Goal: Task Accomplishment & Management: Complete application form

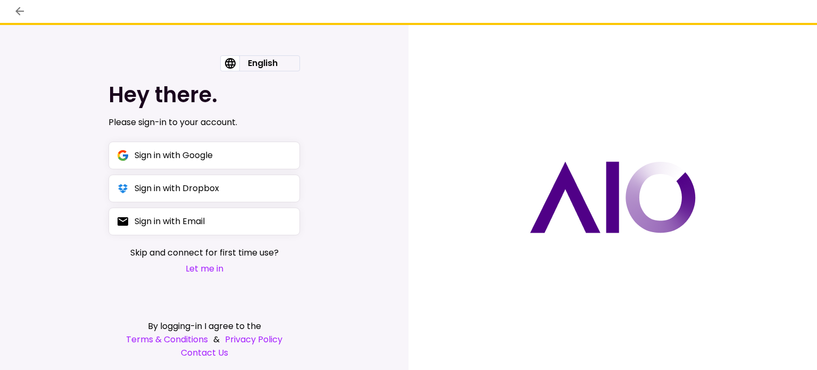
click at [190, 271] on button "Let me in" at bounding box center [204, 268] width 148 height 13
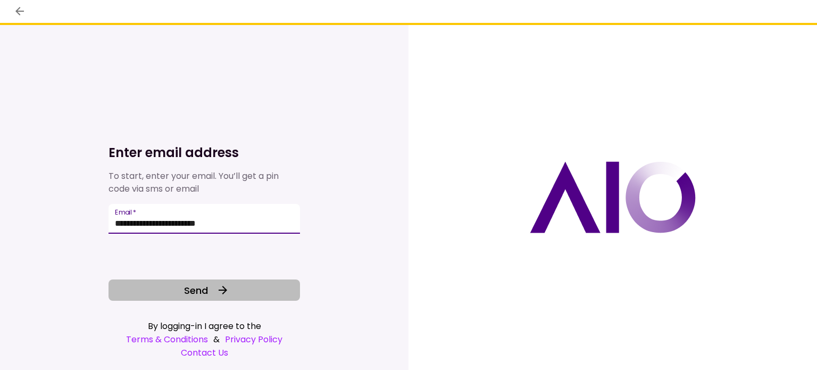
type input "**********"
click at [180, 291] on button "Send" at bounding box center [204, 289] width 191 height 21
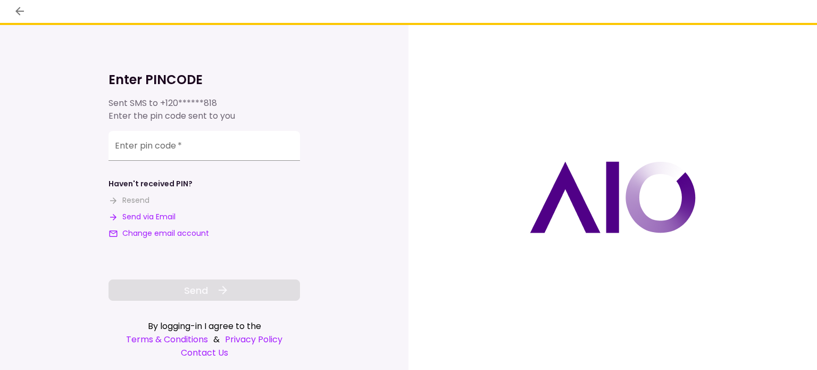
click at [157, 146] on div "**********" at bounding box center [204, 146] width 191 height 30
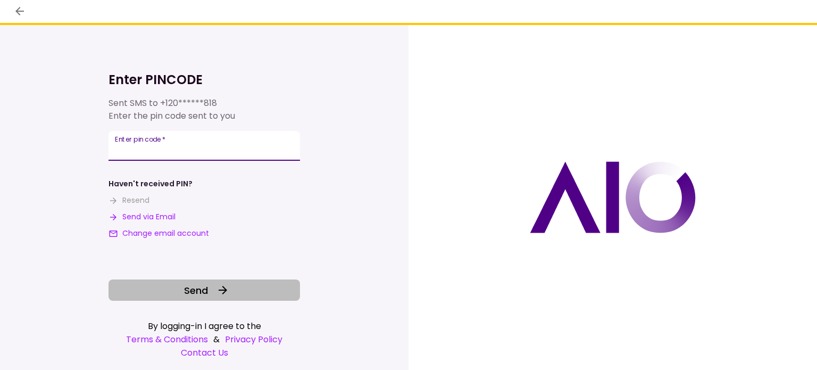
type input "******"
click at [166, 295] on button "Send" at bounding box center [204, 289] width 191 height 21
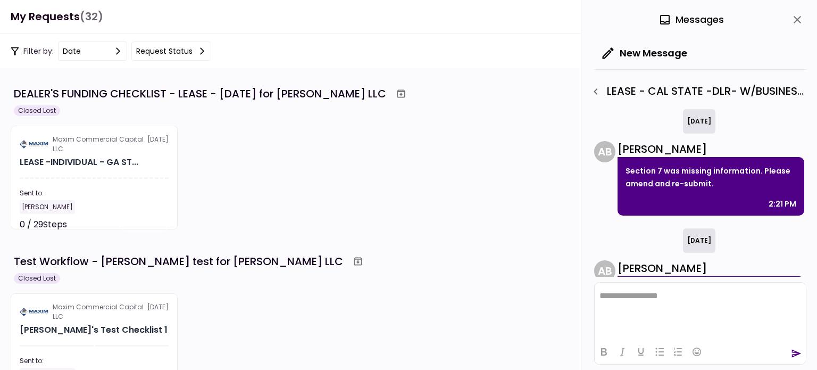
scroll to position [50, 0]
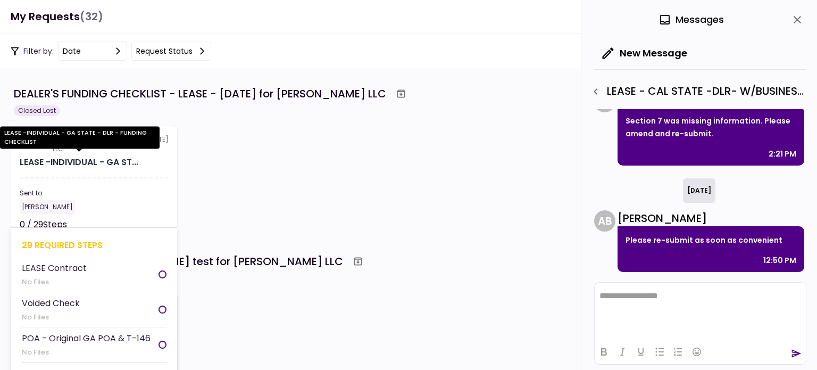
click at [64, 164] on div "LEASE -INDIVIDUAL - GA ST..." at bounding box center [79, 162] width 119 height 13
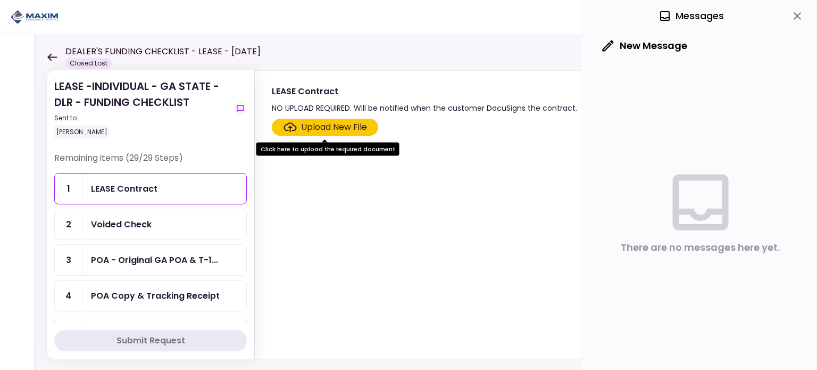
click at [343, 123] on div "Upload New File" at bounding box center [334, 127] width 66 height 13
click at [0, 0] on input "Upload New File" at bounding box center [0, 0] width 0 height 0
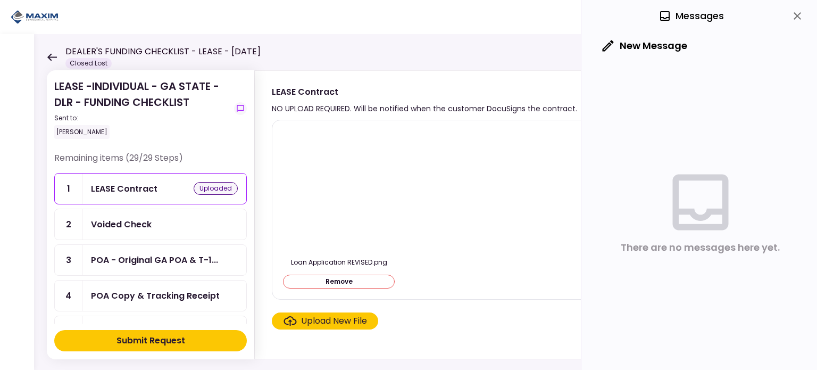
click at [181, 331] on button "Submit Request" at bounding box center [150, 340] width 193 height 21
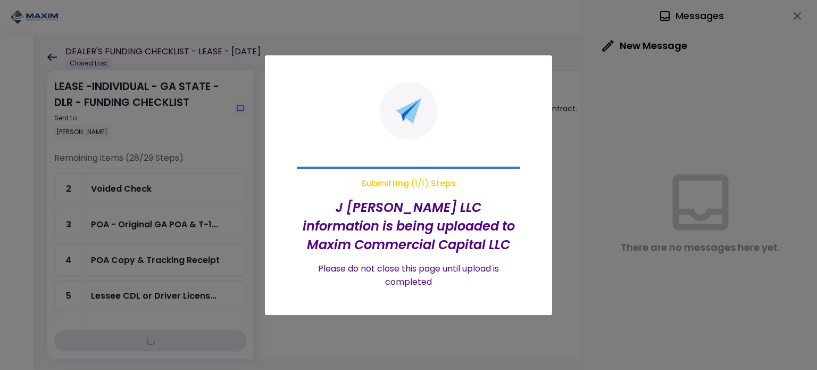
click at [164, 227] on div at bounding box center [408, 185] width 817 height 370
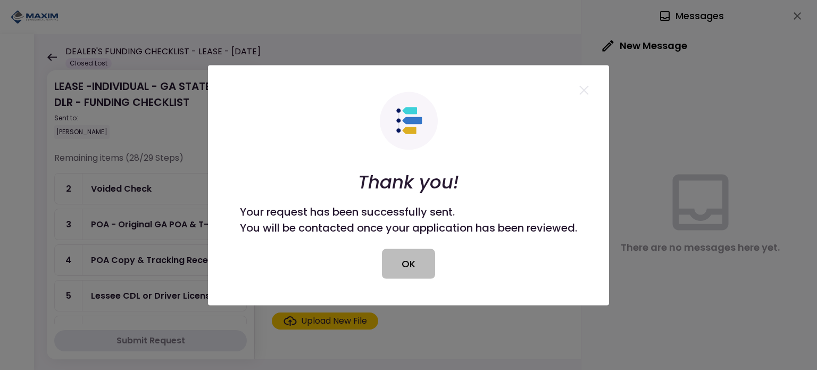
click at [398, 254] on button "OK" at bounding box center [408, 263] width 53 height 30
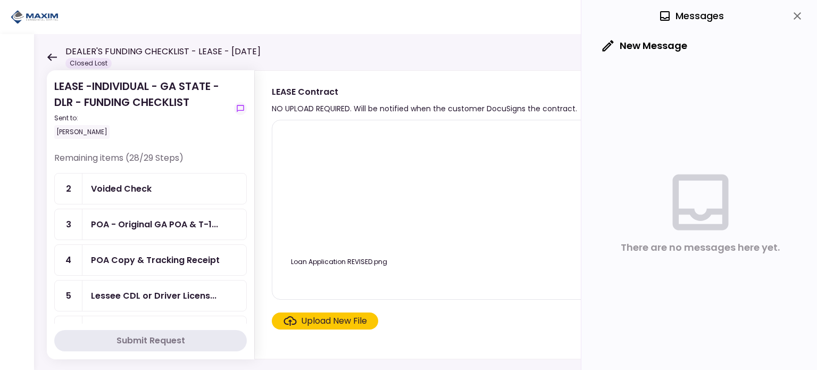
click at [117, 230] on div "POA - Original GA POA & T-1..." at bounding box center [164, 224] width 164 height 30
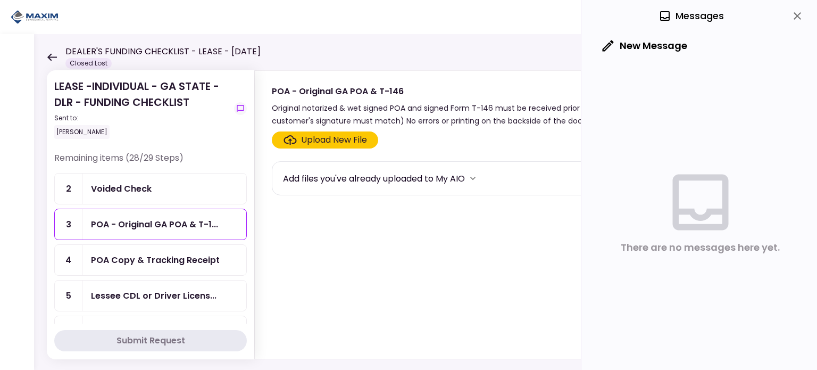
click at [488, 173] on div "Add files you've already uploaded to My AIO" at bounding box center [524, 178] width 482 height 16
drag, startPoint x: 456, startPoint y: 168, endPoint x: 450, endPoint y: 172, distance: 8.0
click at [456, 168] on div "Add files you've already uploaded to My AIO" at bounding box center [524, 178] width 504 height 34
drag, startPoint x: 434, startPoint y: 180, endPoint x: 479, endPoint y: 180, distance: 44.7
click at [443, 180] on div "Add files you've already uploaded to My AIO" at bounding box center [374, 178] width 182 height 13
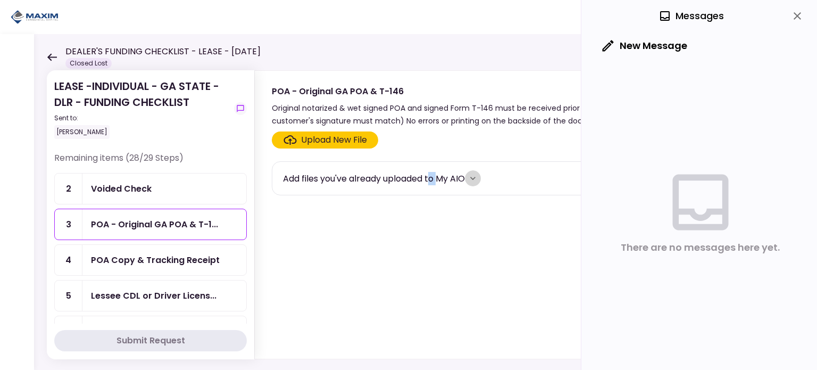
click at [478, 180] on icon "more" at bounding box center [473, 178] width 11 height 11
click at [339, 266] on img at bounding box center [339, 266] width 0 height 0
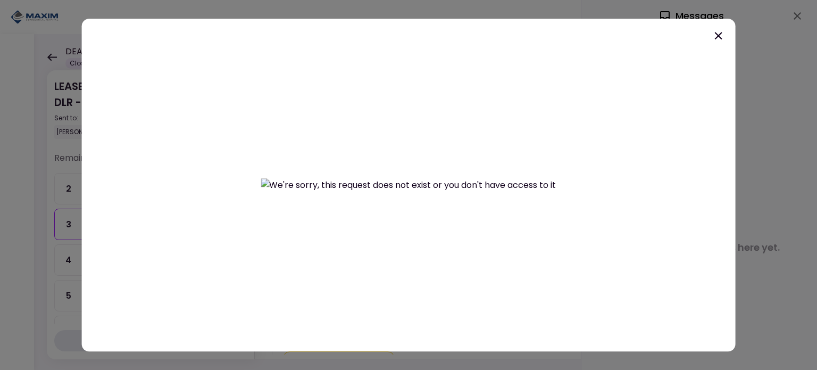
click at [720, 37] on icon at bounding box center [717, 35] width 7 height 7
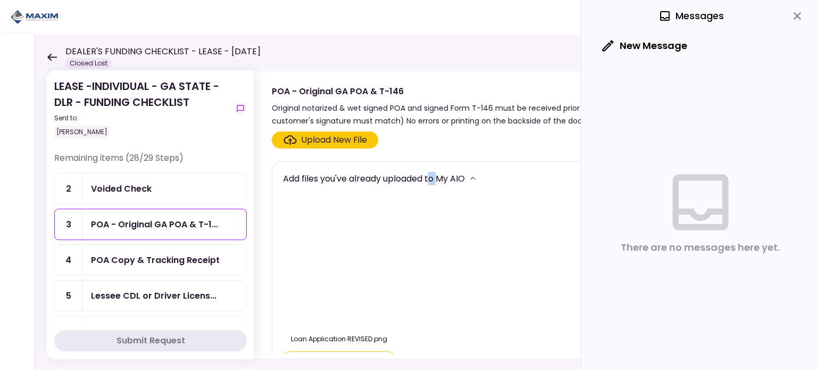
scroll to position [19, 0]
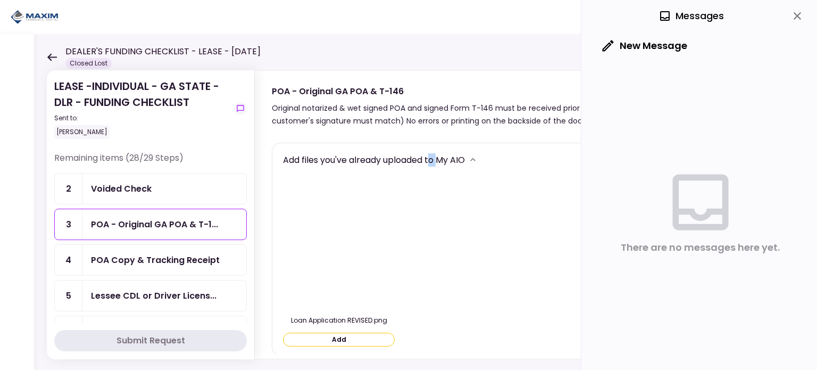
click at [341, 337] on button "Add" at bounding box center [339, 339] width 112 height 14
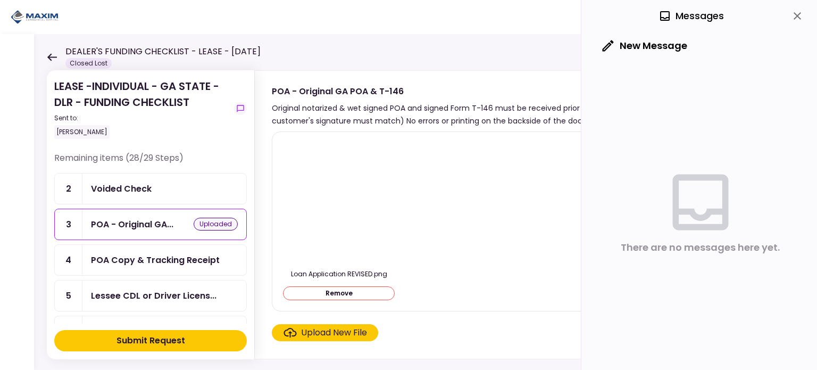
click at [178, 347] on button "Submit Request" at bounding box center [150, 340] width 193 height 21
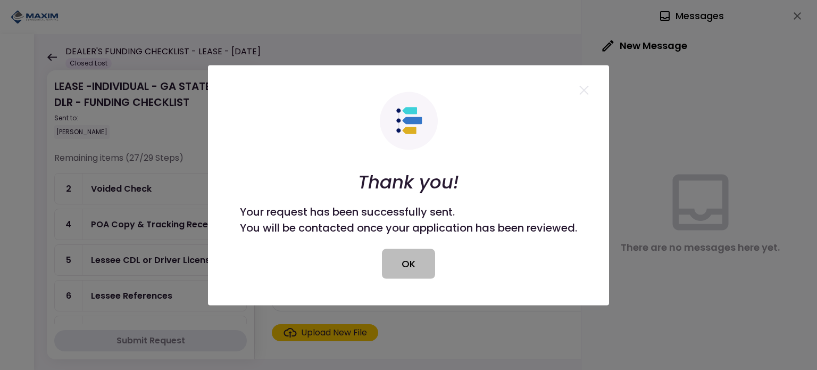
drag, startPoint x: 402, startPoint y: 254, endPoint x: 427, endPoint y: 145, distance: 111.9
click at [402, 254] on button "OK" at bounding box center [408, 263] width 53 height 30
